Goal: Understand process/instructions

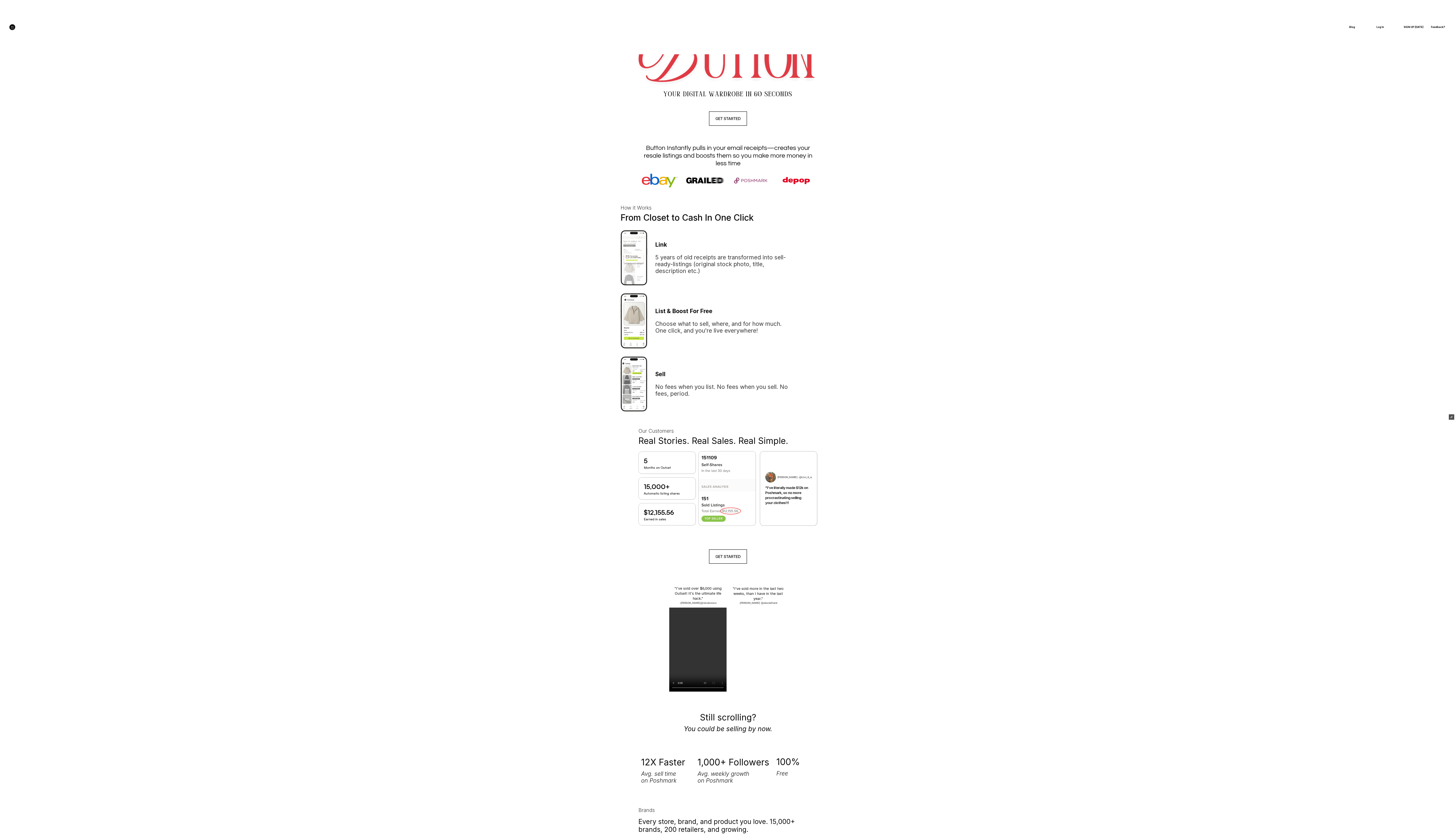
click at [404, 231] on section "How it Works From Closet to Cash In One Click L i n k 5 years of old receipts a…" at bounding box center [728, 367] width 1456 height 341
drag, startPoint x: 757, startPoint y: 168, endPoint x: 642, endPoint y: 144, distance: 117.5
click at [404, 144] on div "Button Instantly pulls in your email receipts—creates your resale listings and …" at bounding box center [728, 167] width 179 height 45
copy h1 "Button Instantly pulls in your email receipts—creates your resale listings and …"
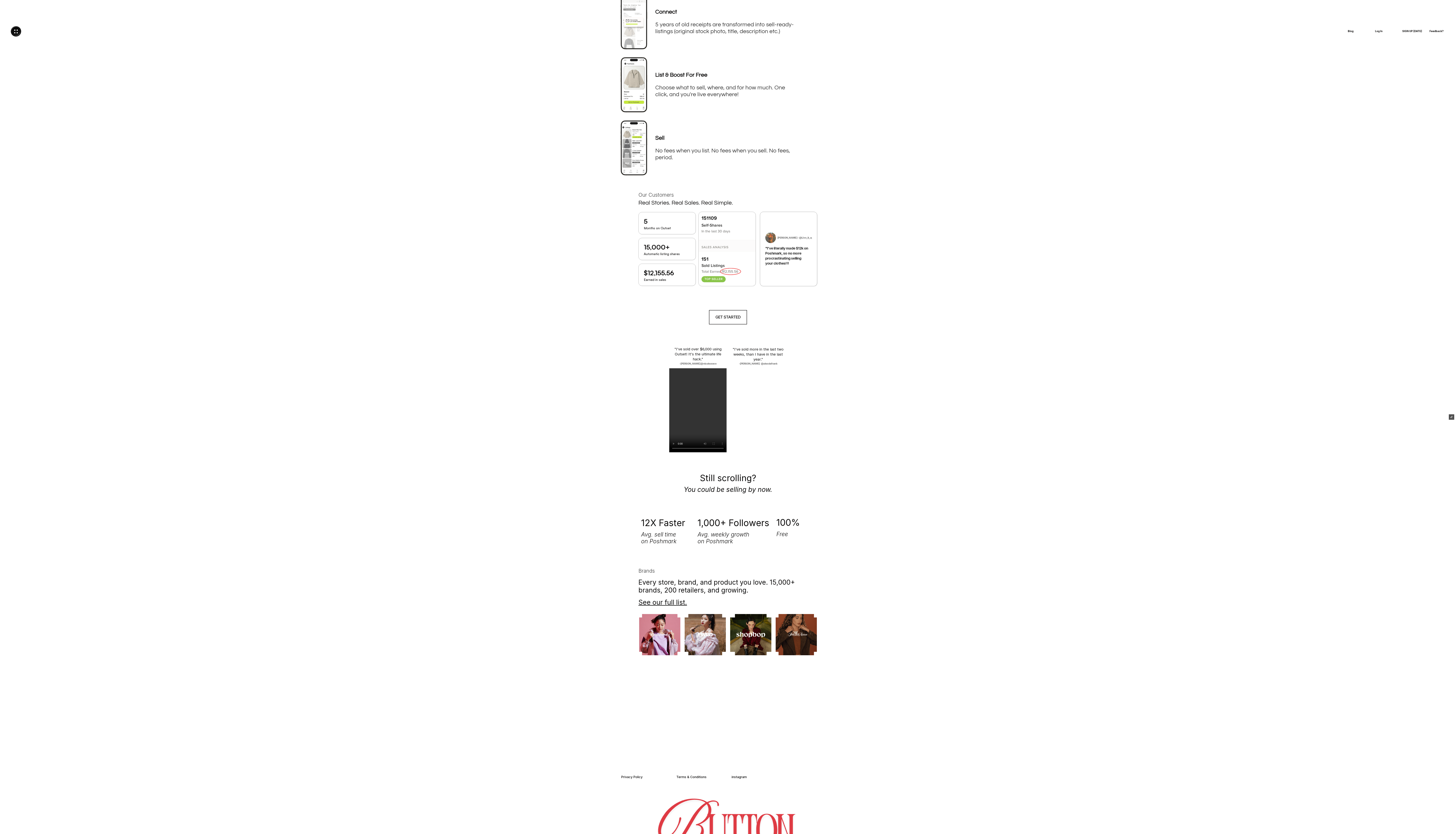
scroll to position [263, 0]
